Goal: Task Accomplishment & Management: Use online tool/utility

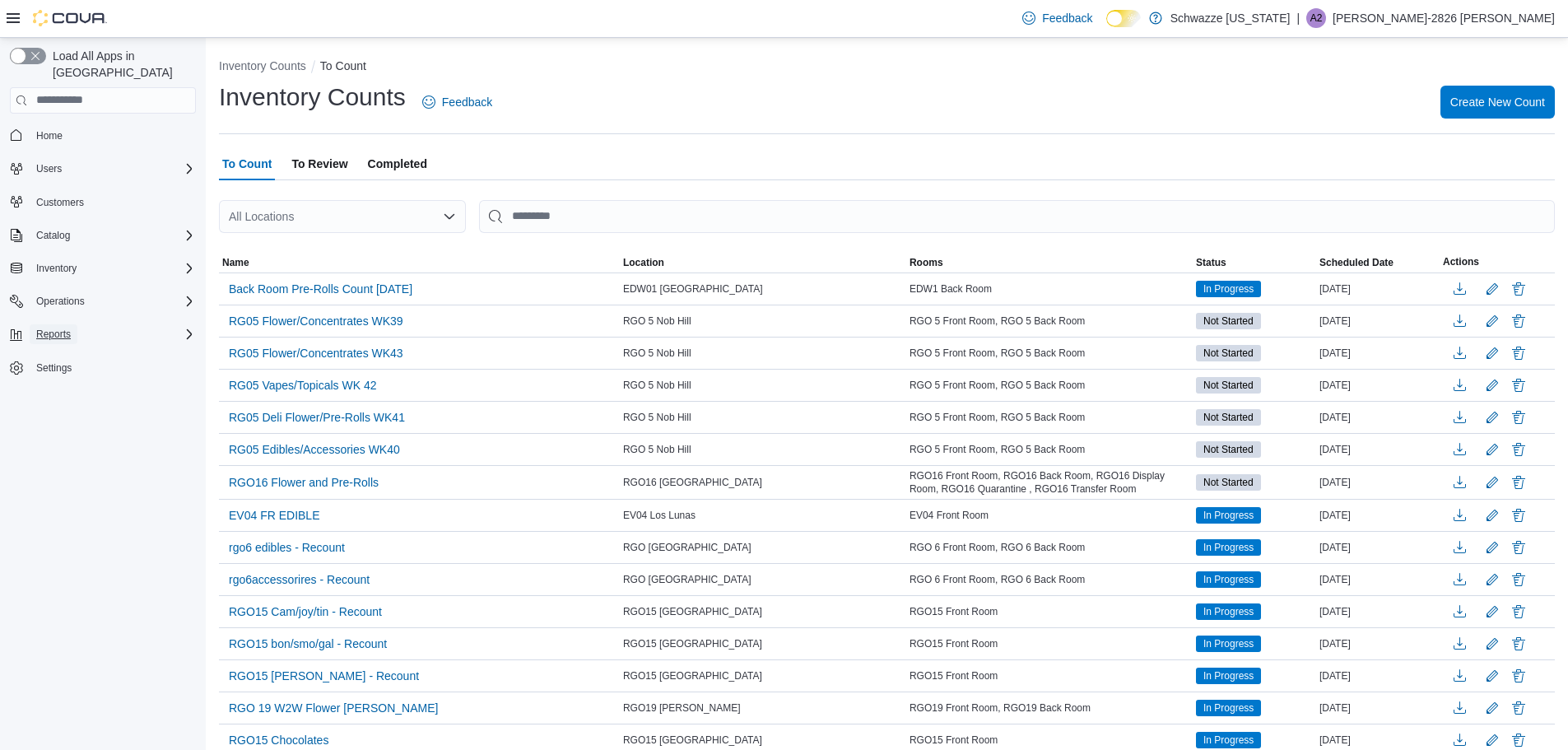
click at [56, 328] on span "Reports" at bounding box center [53, 334] width 35 height 14
click at [52, 443] on span "Reports" at bounding box center [47, 449] width 35 height 14
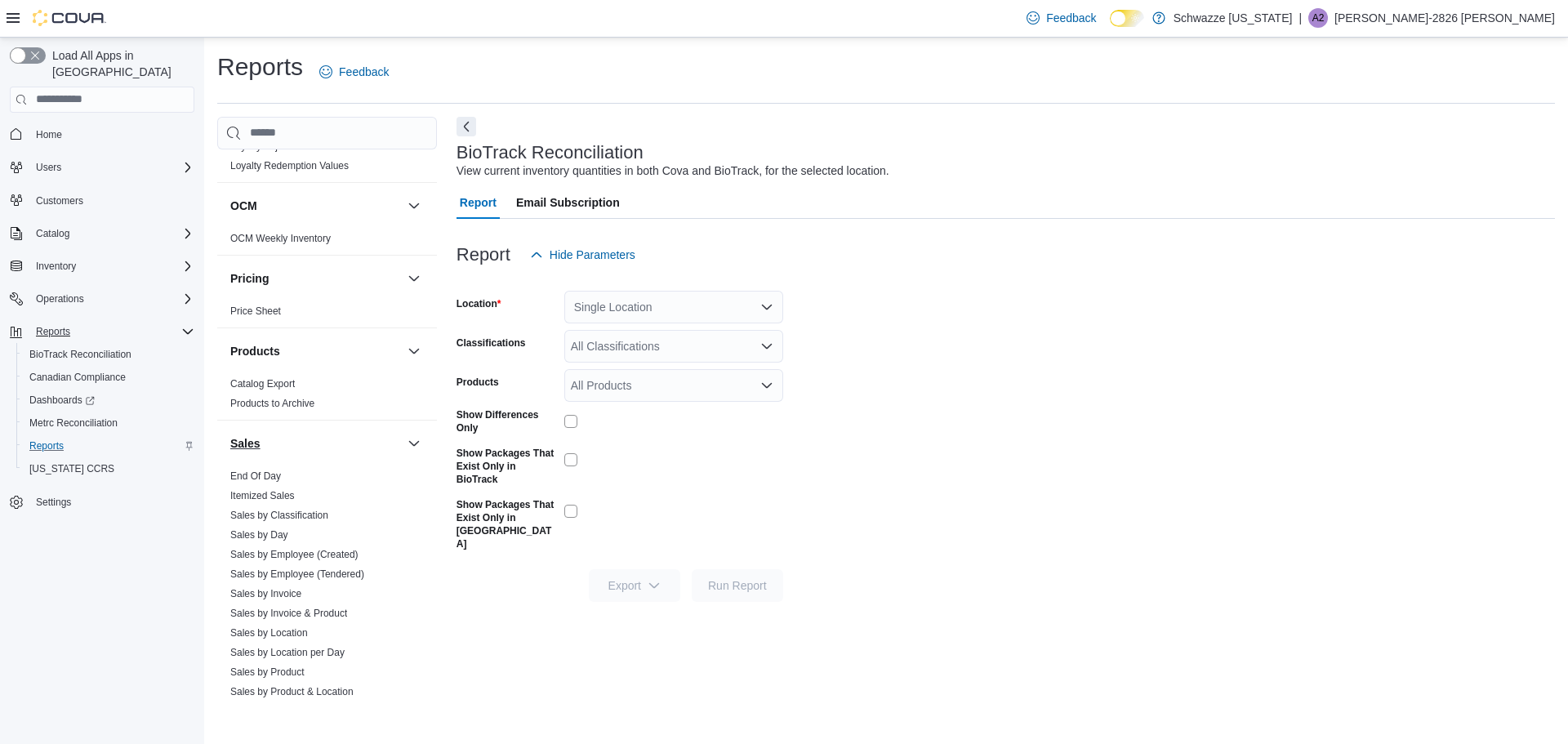
scroll to position [940, 0]
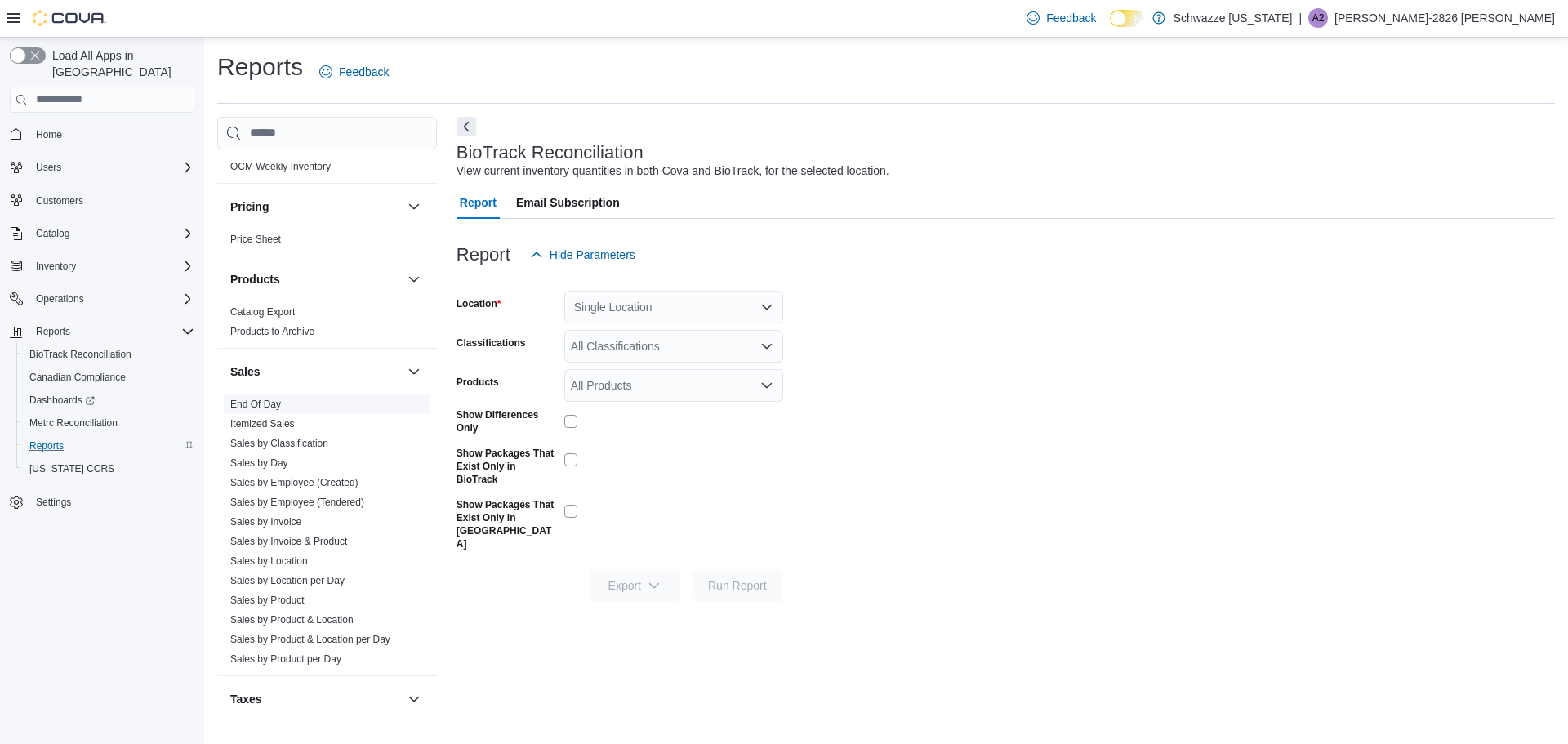
click at [251, 404] on link "End Of Day" at bounding box center [255, 405] width 51 height 12
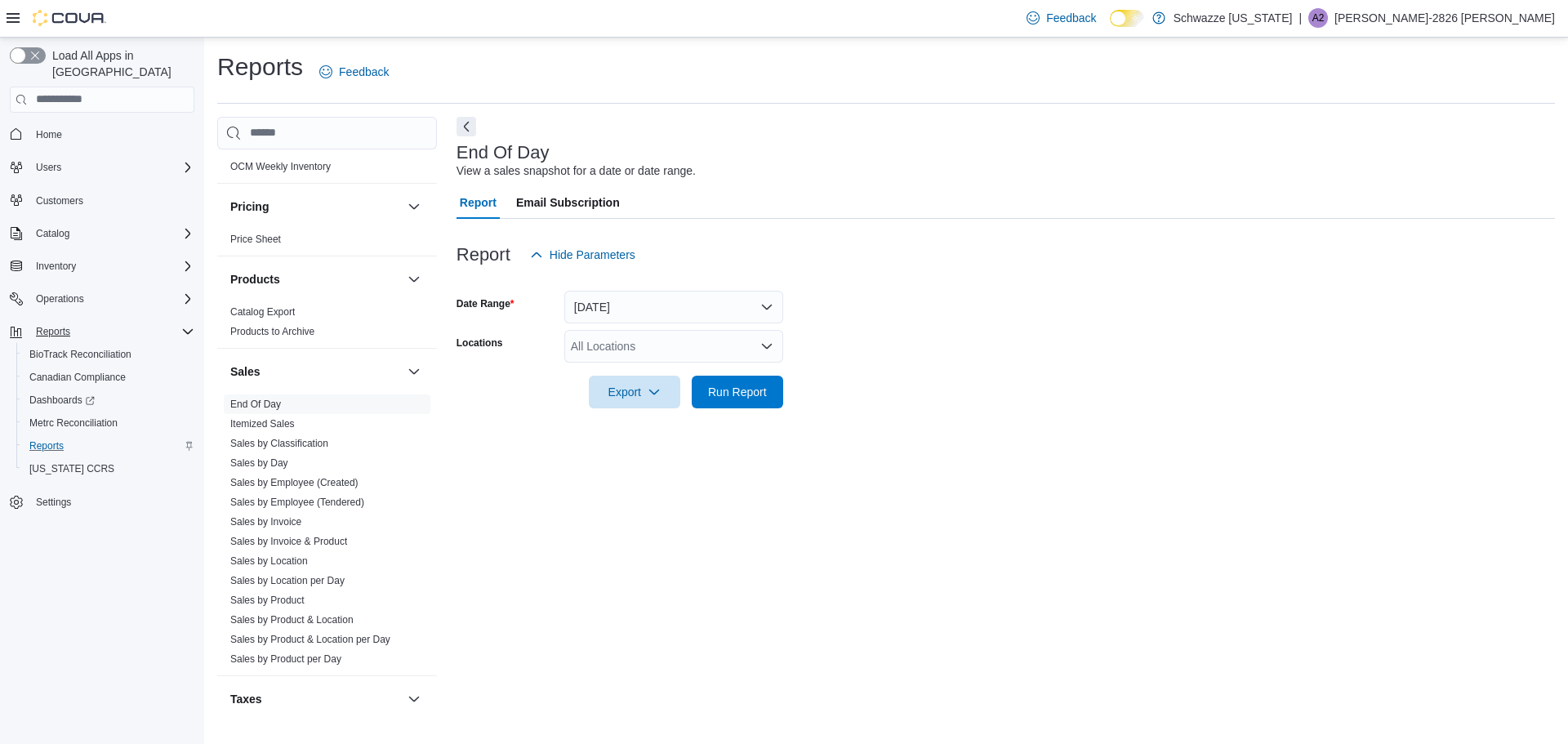
click at [657, 360] on div "All Locations" at bounding box center [674, 346] width 219 height 33
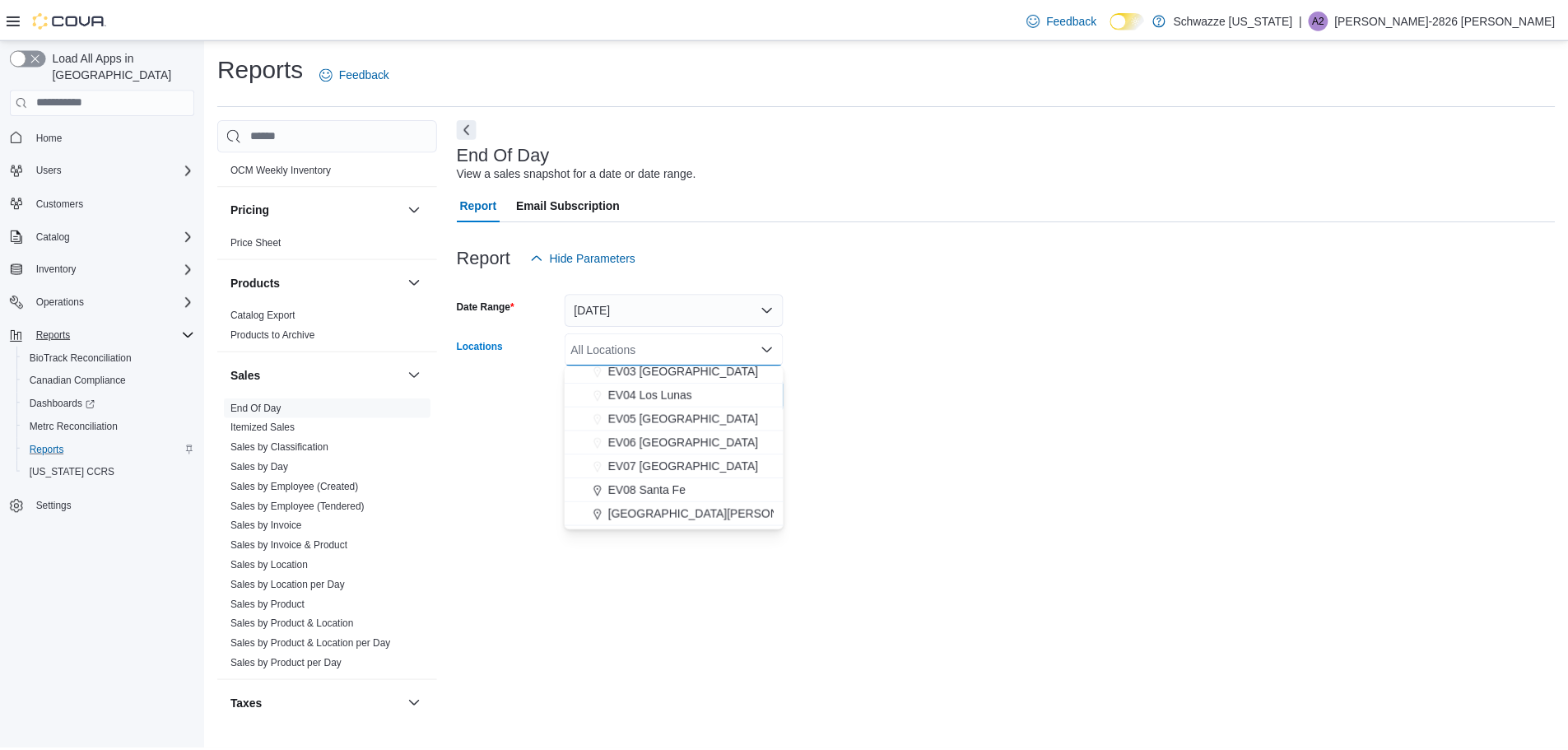
scroll to position [124, 0]
click at [719, 417] on span "EV06 Las Cruces East" at bounding box center [688, 420] width 152 height 16
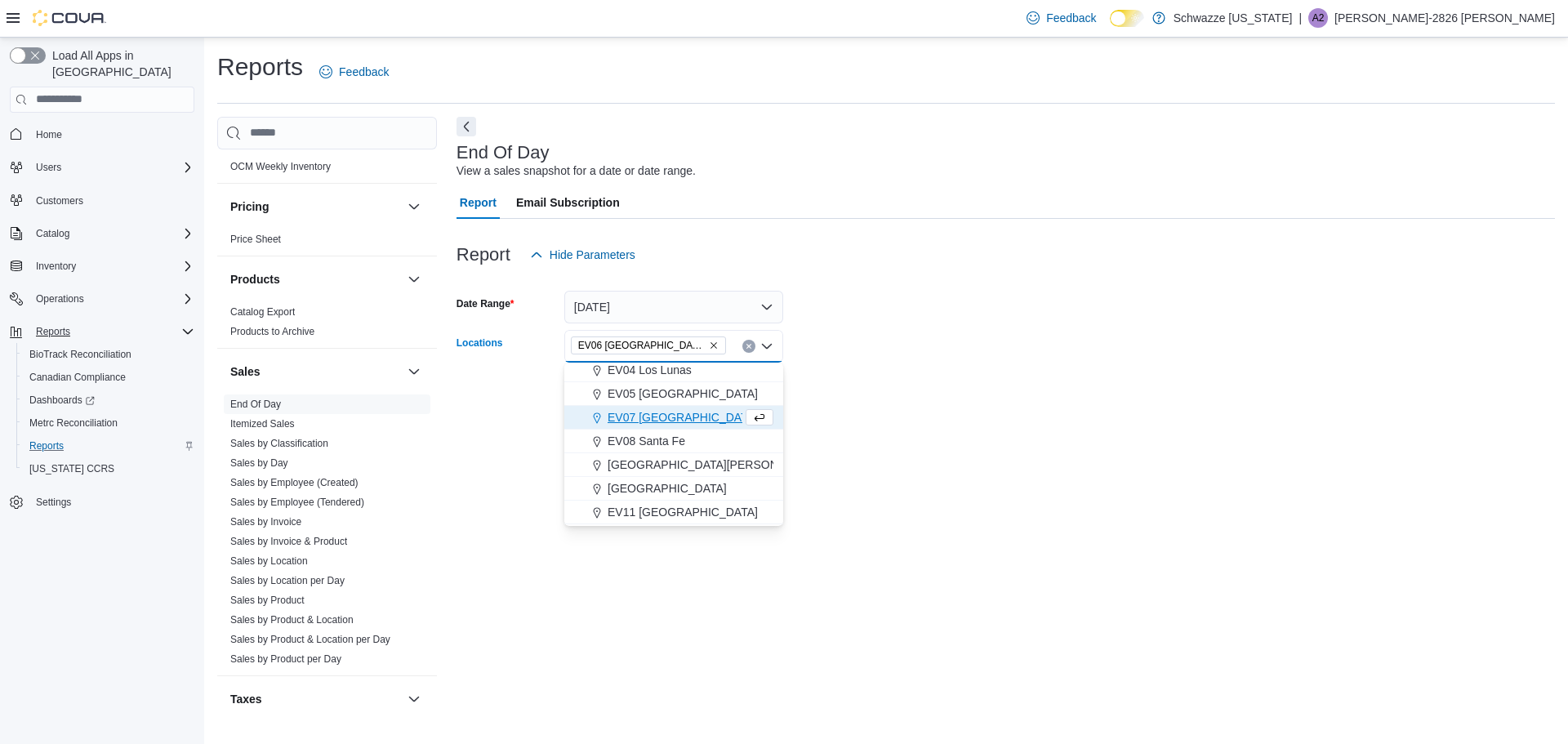
click at [1058, 332] on form "Date Range Today Locations EV06 Las Cruces East Combo box. Selected. EV06 Las C…" at bounding box center [1006, 339] width 1099 height 137
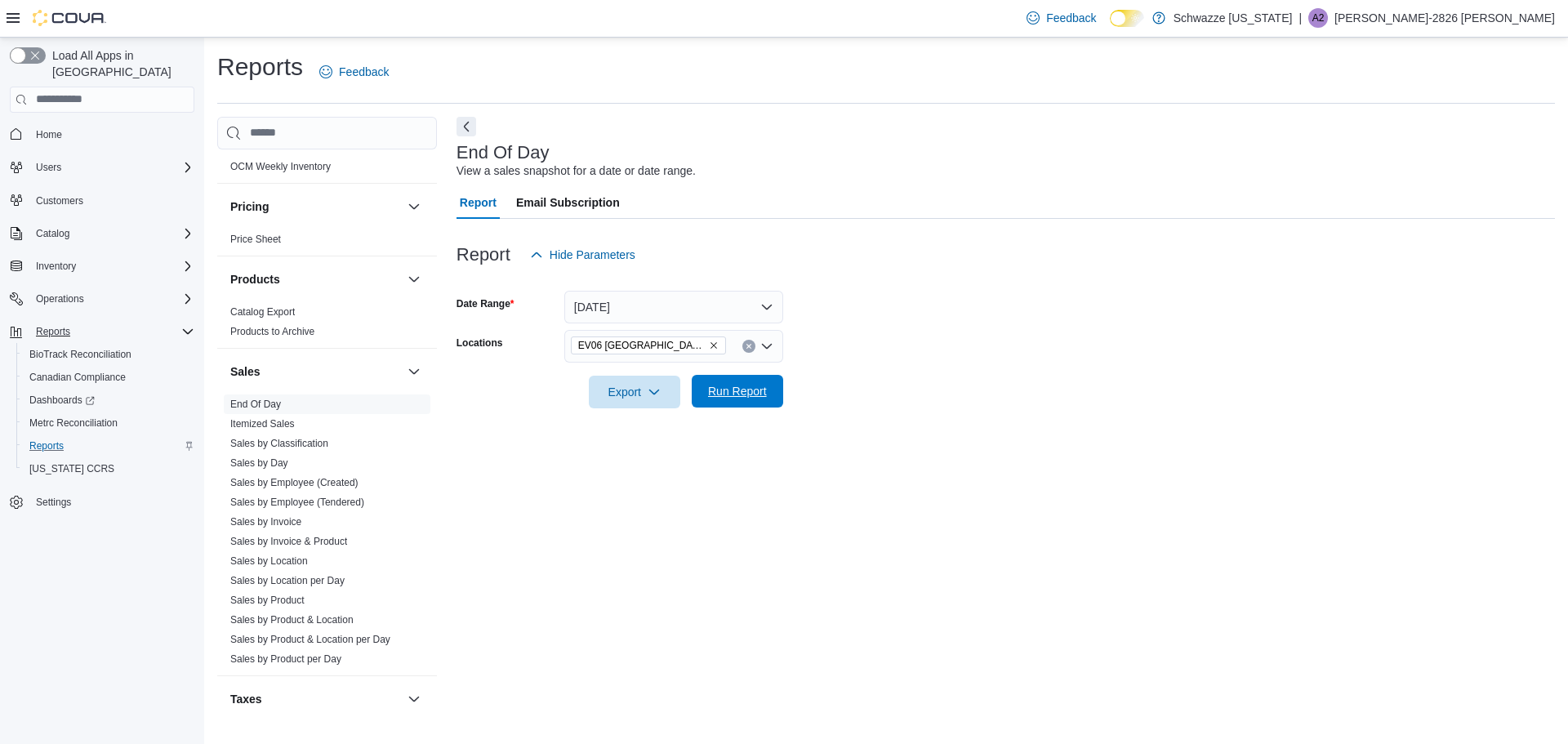
click at [730, 400] on span "Run Report" at bounding box center [737, 391] width 72 height 33
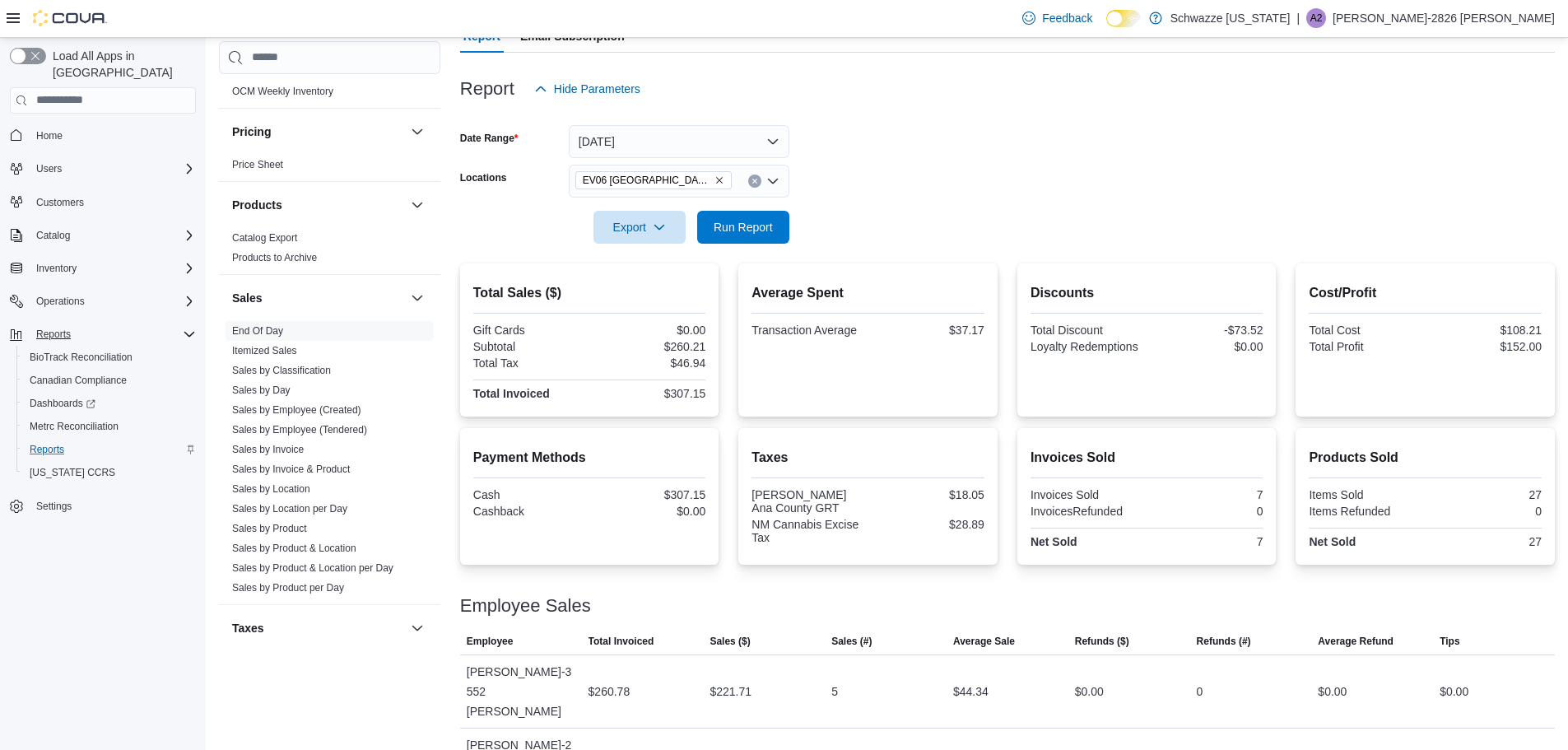
scroll to position [174, 0]
